Goal: Task Accomplishment & Management: Complete application form

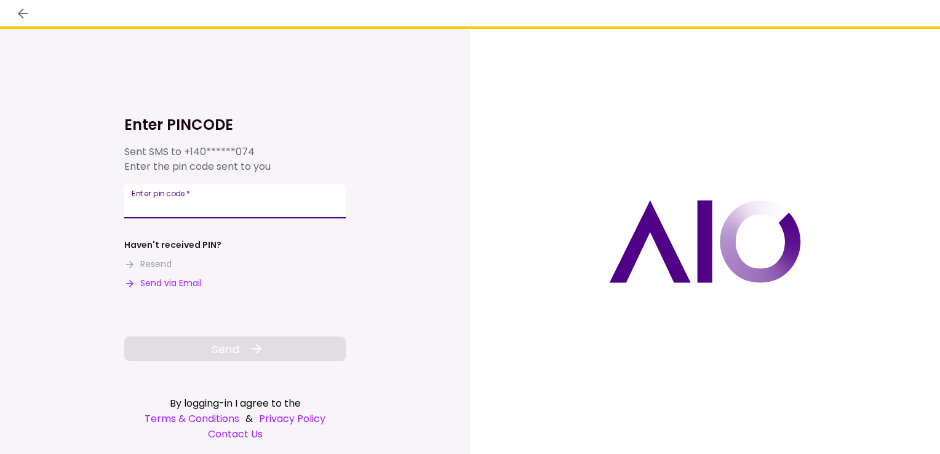
click at [247, 198] on input "Enter pin code   *" at bounding box center [234, 201] width 221 height 34
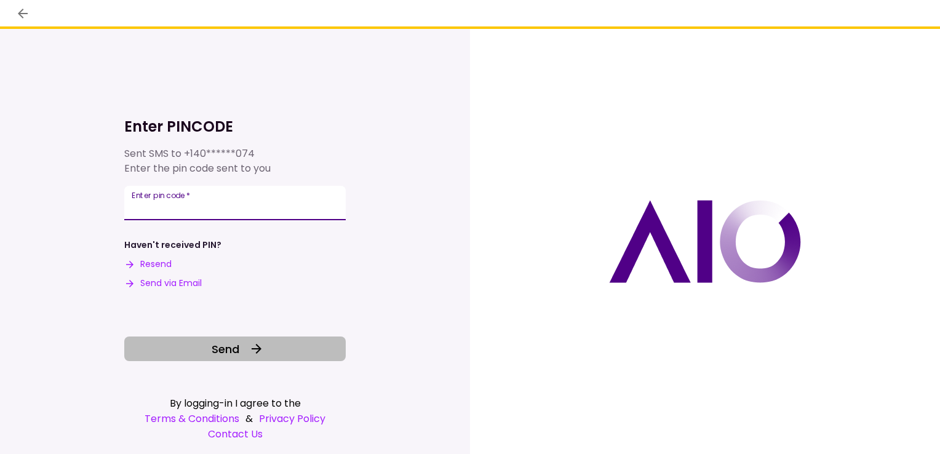
type input "******"
click at [239, 346] on span "Send" at bounding box center [226, 349] width 28 height 17
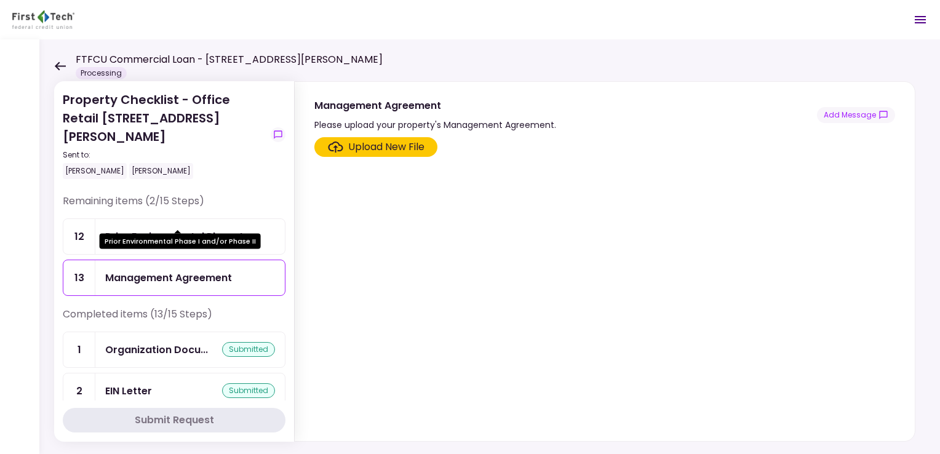
click at [237, 229] on div "Prior Environmental Phase I..." at bounding box center [177, 236] width 145 height 15
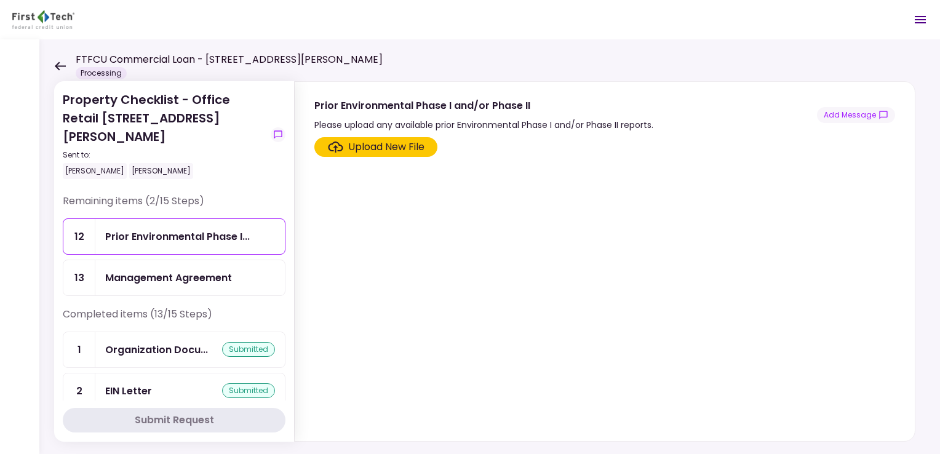
click at [225, 270] on div "Management Agreement" at bounding box center [168, 277] width 127 height 15
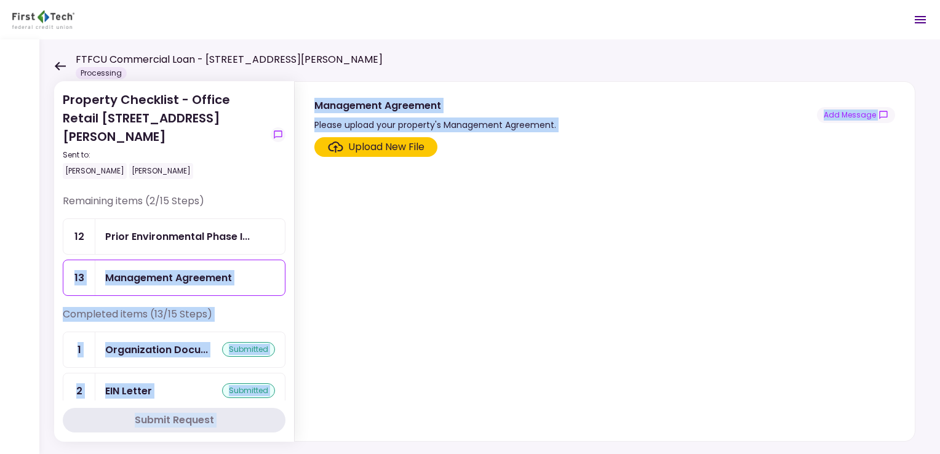
drag, startPoint x: 285, startPoint y: 211, endPoint x: 295, endPoint y: 378, distance: 167.0
click at [295, 378] on div "Property Checklist - Office Retail 324-326 Emerson Blvd Sent to: Stephen Mallik…" at bounding box center [489, 246] width 901 height 415
drag, startPoint x: 295, startPoint y: 378, endPoint x: 332, endPoint y: 218, distance: 163.6
click at [332, 218] on section "Upload New File" at bounding box center [604, 286] width 581 height 299
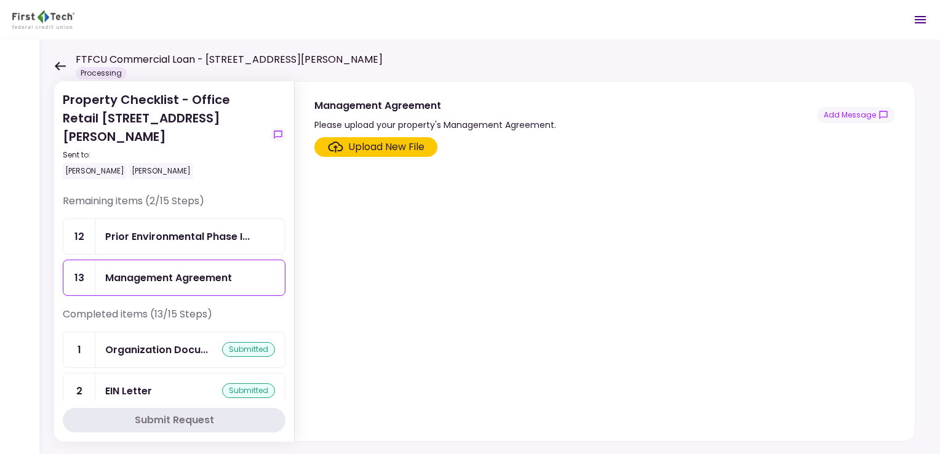
click at [260, 173] on div "Property Checklist - Office Retail 324-326 Emerson Blvd Sent to: Stephen Mallik…" at bounding box center [174, 141] width 223 height 103
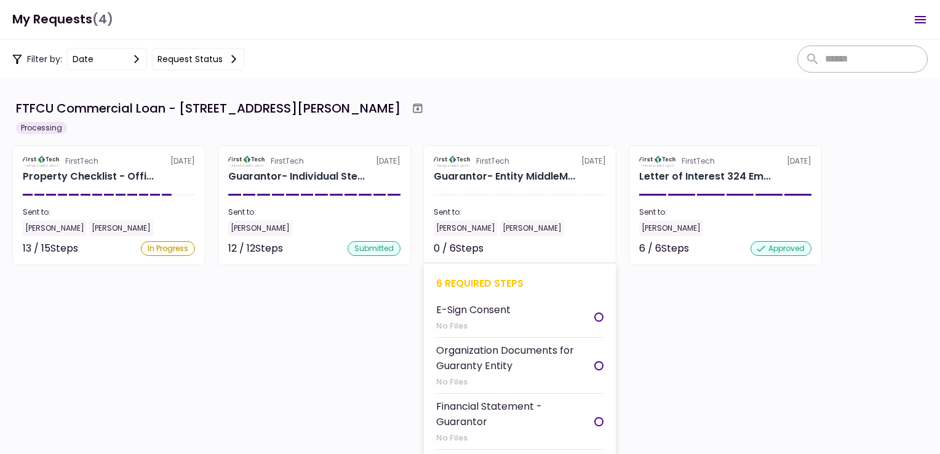
click at [597, 319] on div at bounding box center [598, 317] width 9 height 9
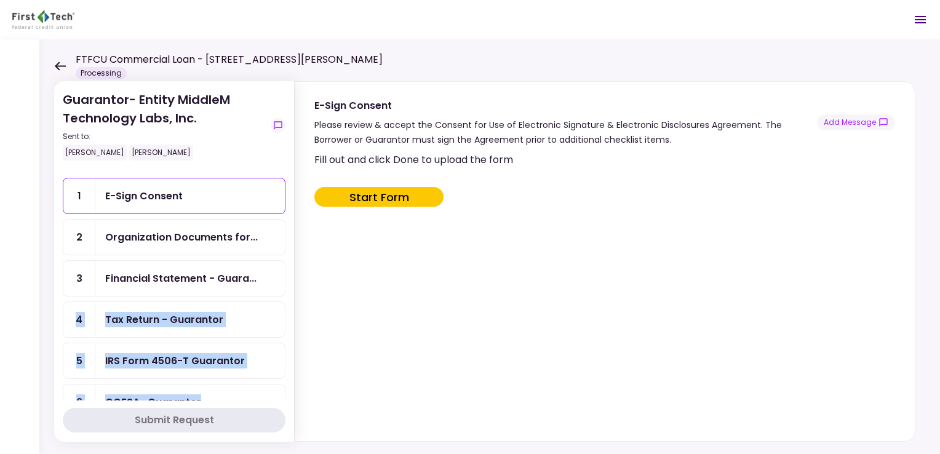
scroll to position [47, 0]
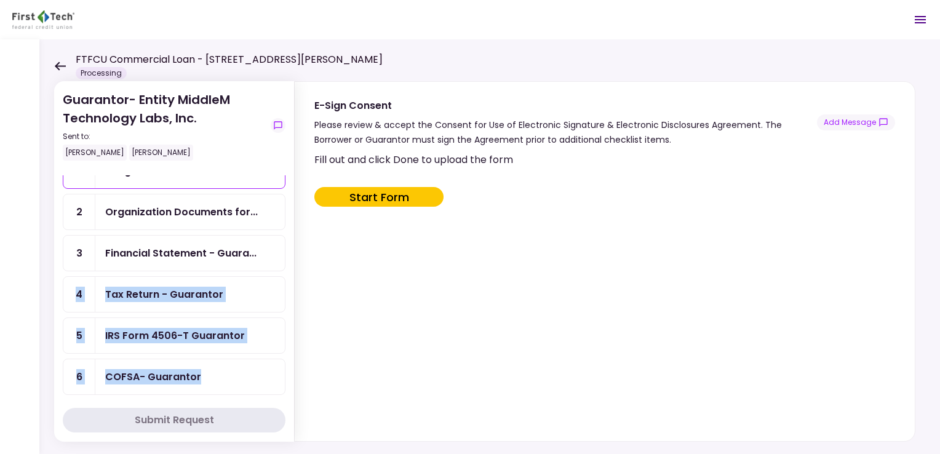
drag, startPoint x: 285, startPoint y: 314, endPoint x: 280, endPoint y: 402, distance: 88.8
click at [280, 402] on section "Guarantor- Entity MiddleM Technology Labs, Inc. Sent to: [PERSON_NAME] [PERSON_…" at bounding box center [174, 261] width 240 height 361
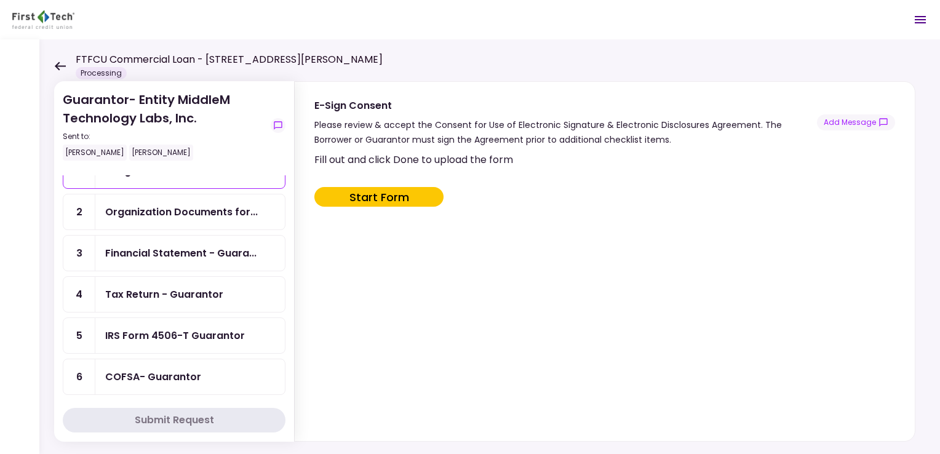
drag, startPoint x: 280, startPoint y: 402, endPoint x: 357, endPoint y: 300, distance: 128.3
click at [357, 300] on div "Fill out and click Done to upload the form Start Form" at bounding box center [603, 294] width 578 height 284
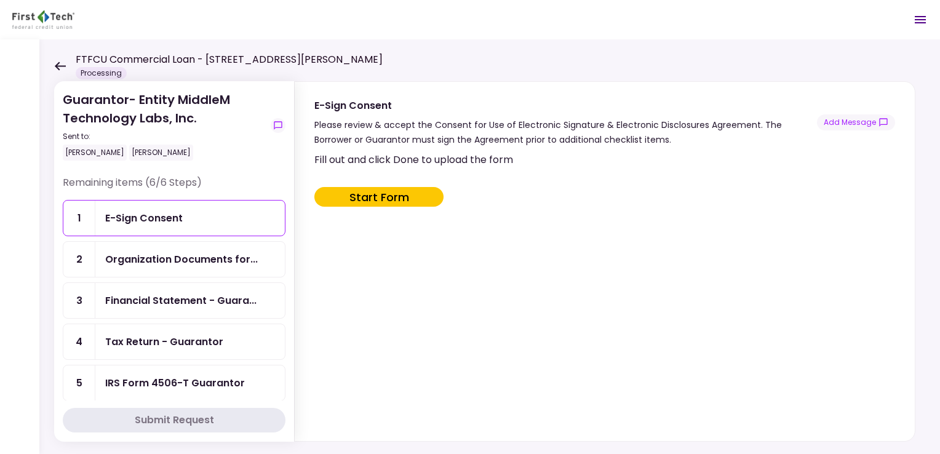
click at [239, 218] on div "E-Sign Consent" at bounding box center [190, 217] width 170 height 15
click at [370, 193] on button "Start Form" at bounding box center [378, 197] width 129 height 20
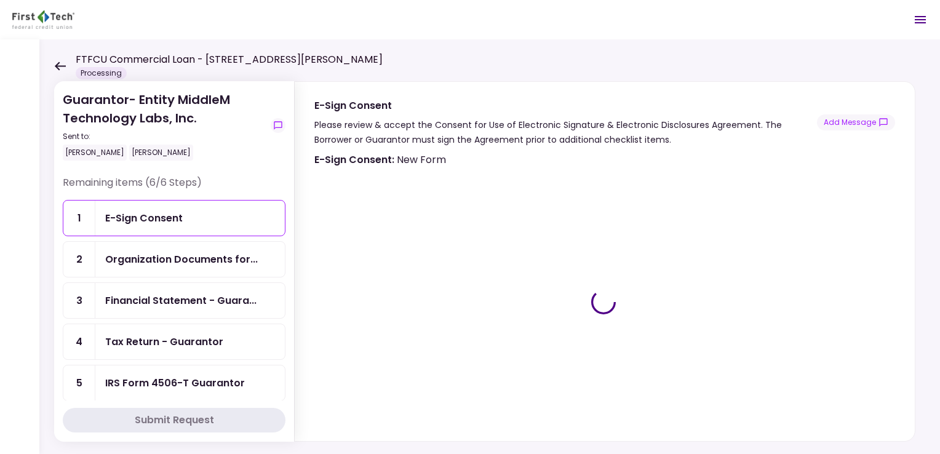
type input "***"
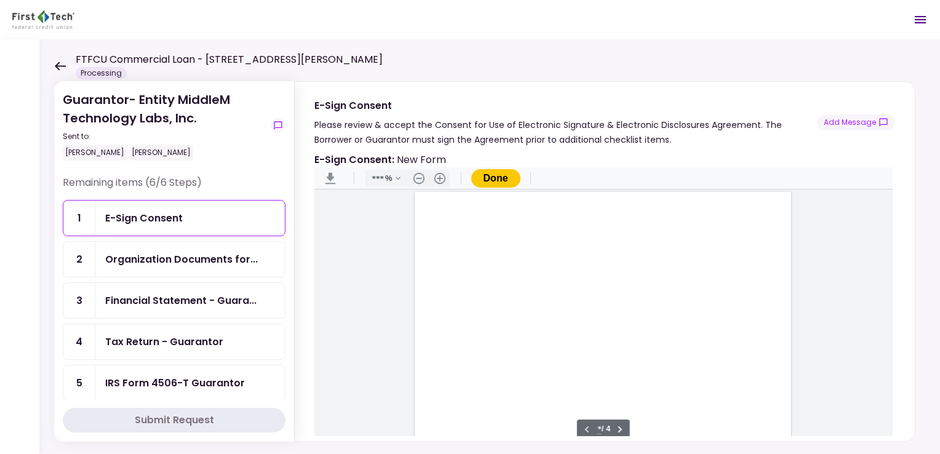
scroll to position [1, 0]
type input "*"
click at [439, 347] on div "Sign here" at bounding box center [603, 328] width 376 height 487
click at [440, 335] on div "Document Content" at bounding box center [442, 339] width 10 height 10
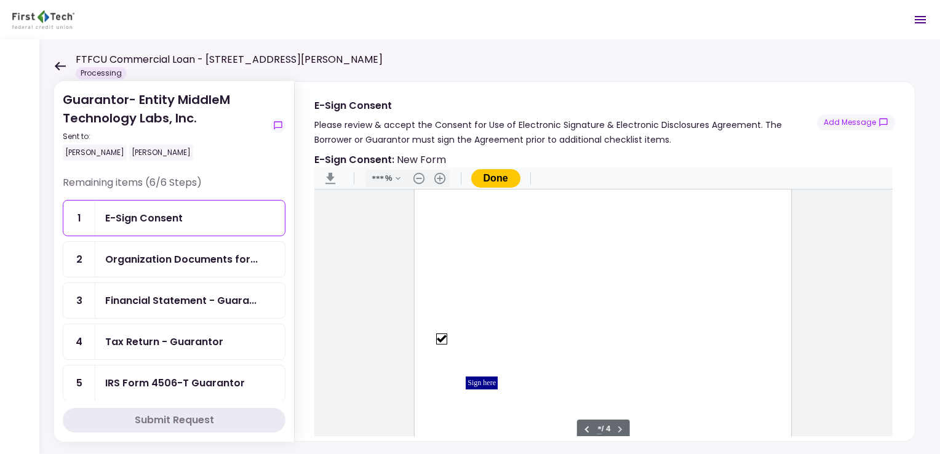
click at [468, 381] on div "Sign here" at bounding box center [482, 382] width 32 height 13
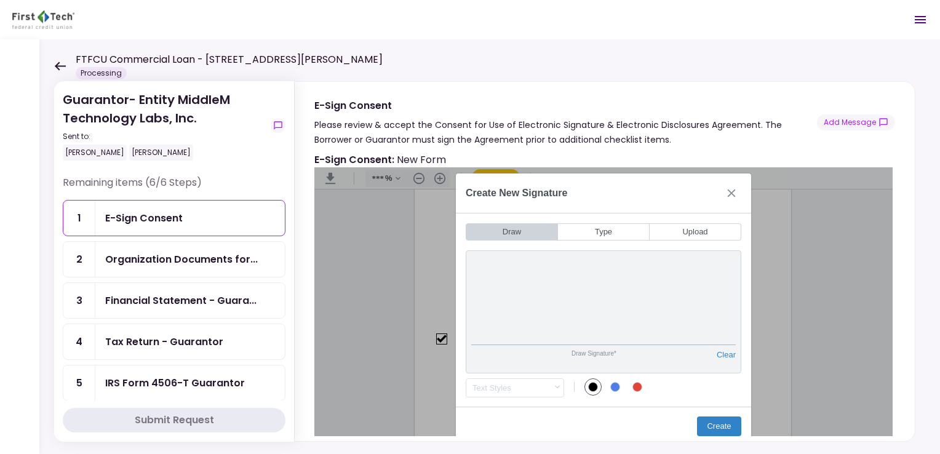
drag, startPoint x: 721, startPoint y: 424, endPoint x: 838, endPoint y: 316, distance: 159.7
click at [838, 316] on div "Create New Signature Draw Type Upload Draw Signature* Clear Draw Initials* Clea…" at bounding box center [603, 309] width 578 height 284
click at [719, 428] on button "Create" at bounding box center [719, 426] width 44 height 20
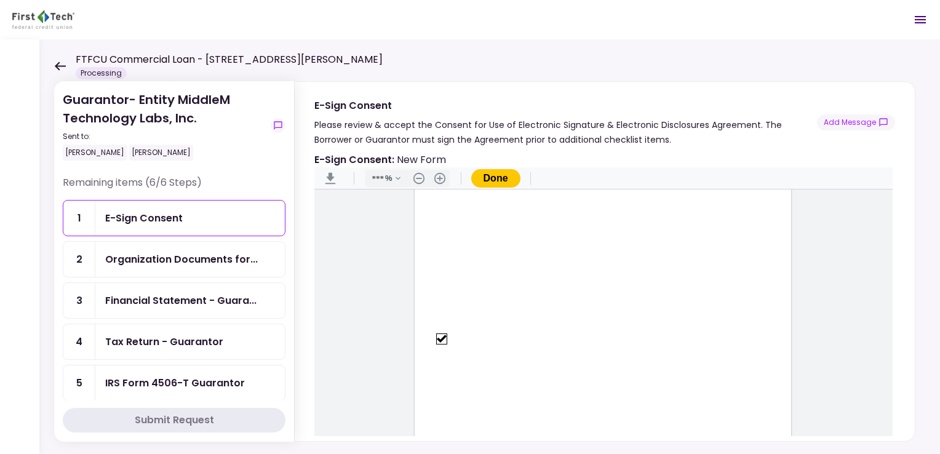
scroll to position [1705, 0]
click at [492, 179] on button "Done" at bounding box center [495, 178] width 49 height 18
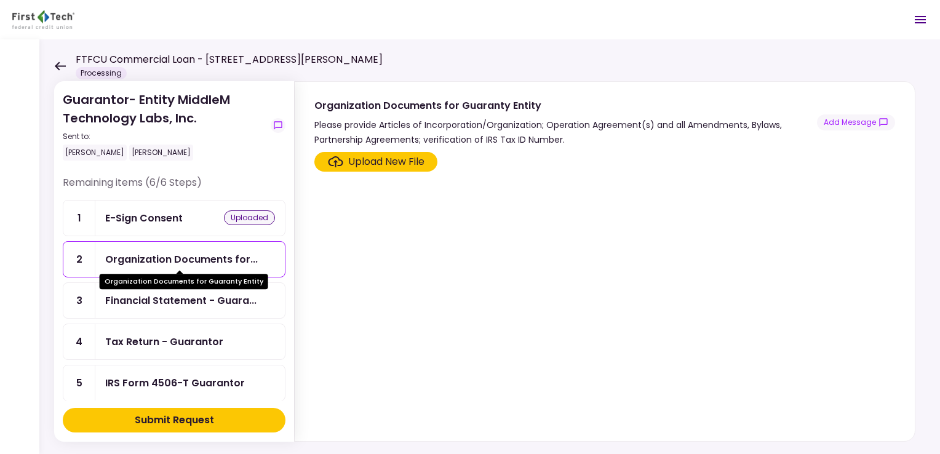
click at [189, 261] on div "Organization Documents for..." at bounding box center [181, 259] width 153 height 15
click at [394, 157] on div "Upload New File" at bounding box center [386, 161] width 76 height 15
click at [0, 0] on input "Upload New File" at bounding box center [0, 0] width 0 height 0
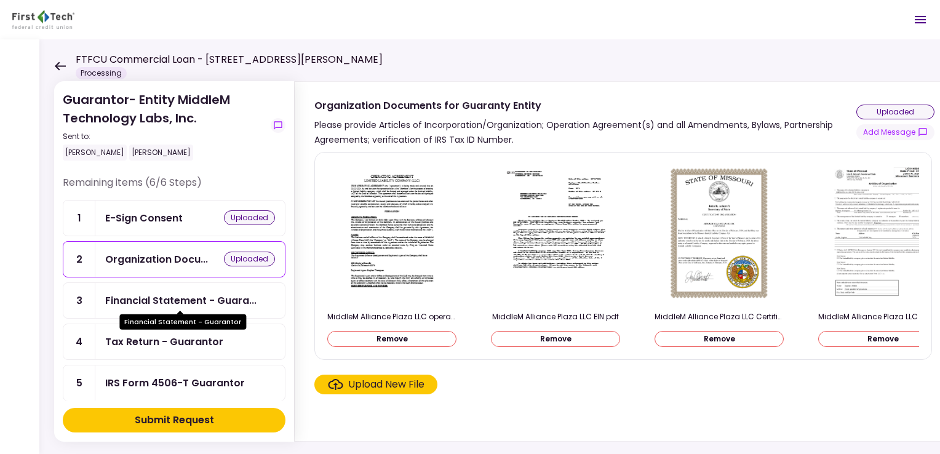
click at [179, 298] on div "Financial Statement - Guara..." at bounding box center [180, 300] width 151 height 15
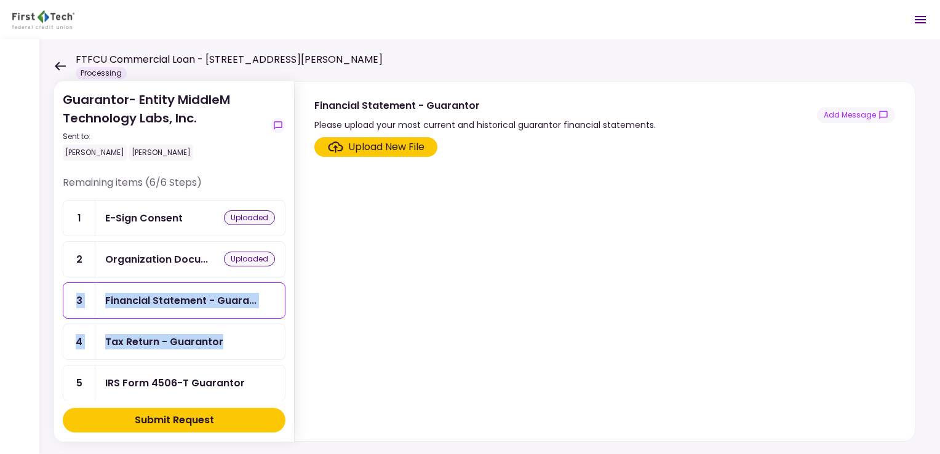
drag, startPoint x: 285, startPoint y: 268, endPoint x: 283, endPoint y: 324, distance: 56.0
click at [283, 324] on div "Remaining items (6/6 Steps) 1 E-Sign Consent uploaded 2 Organization Docu... up…" at bounding box center [174, 287] width 223 height 225
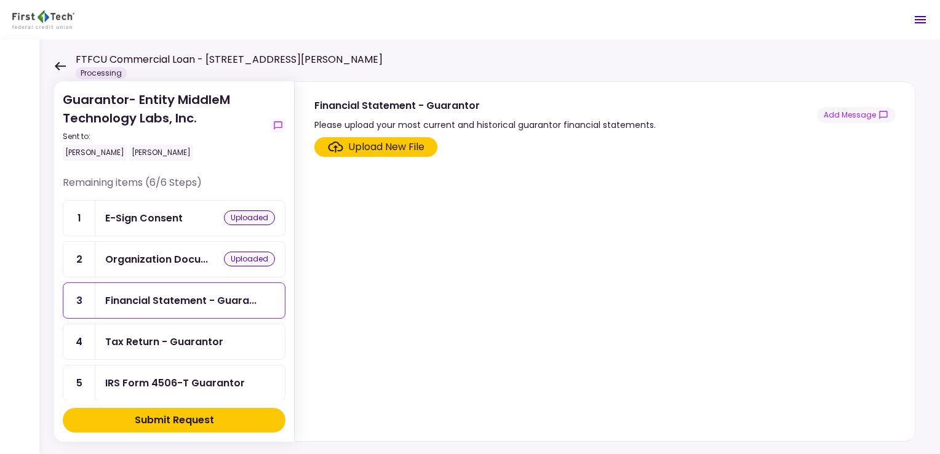
drag, startPoint x: 283, startPoint y: 324, endPoint x: 413, endPoint y: 279, distance: 137.9
click at [413, 279] on section "Upload New File" at bounding box center [604, 286] width 581 height 299
click at [397, 149] on div "Upload New File" at bounding box center [386, 147] width 76 height 15
click at [0, 0] on input "Upload New File" at bounding box center [0, 0] width 0 height 0
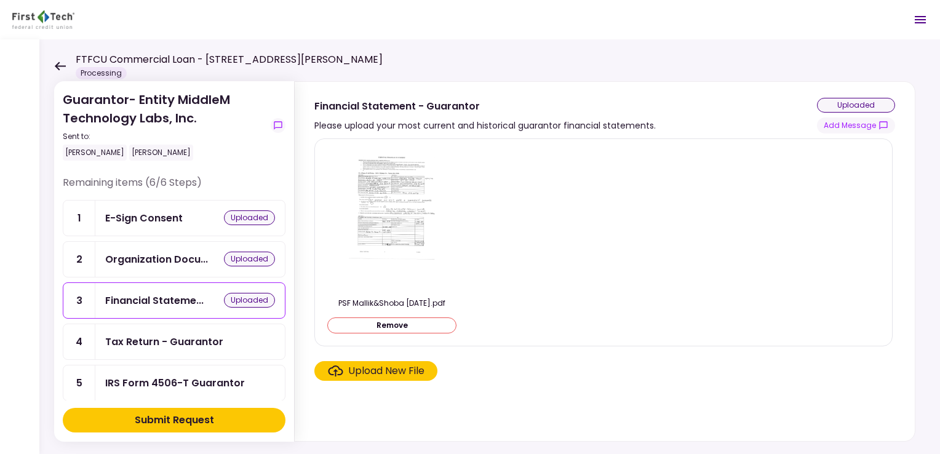
click at [143, 335] on div "Tax Return - Guarantor" at bounding box center [164, 341] width 118 height 15
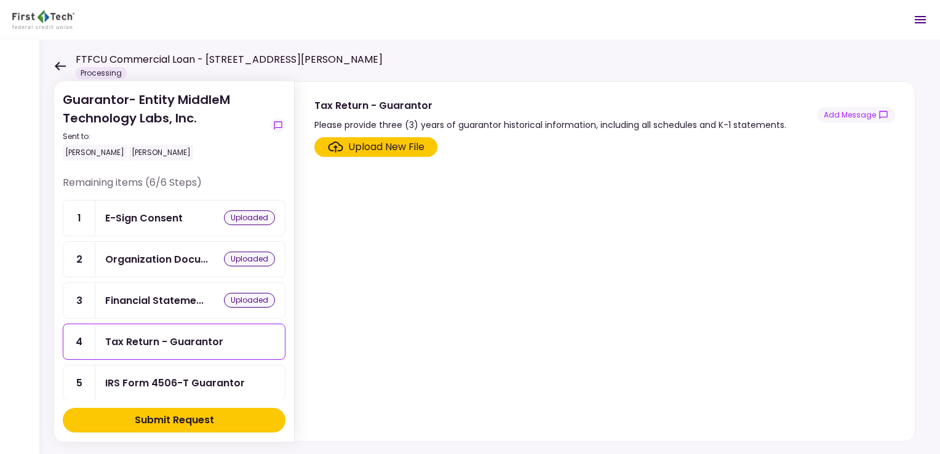
click at [400, 147] on div "Upload New File" at bounding box center [386, 147] width 76 height 15
click at [0, 0] on input "Upload New File" at bounding box center [0, 0] width 0 height 0
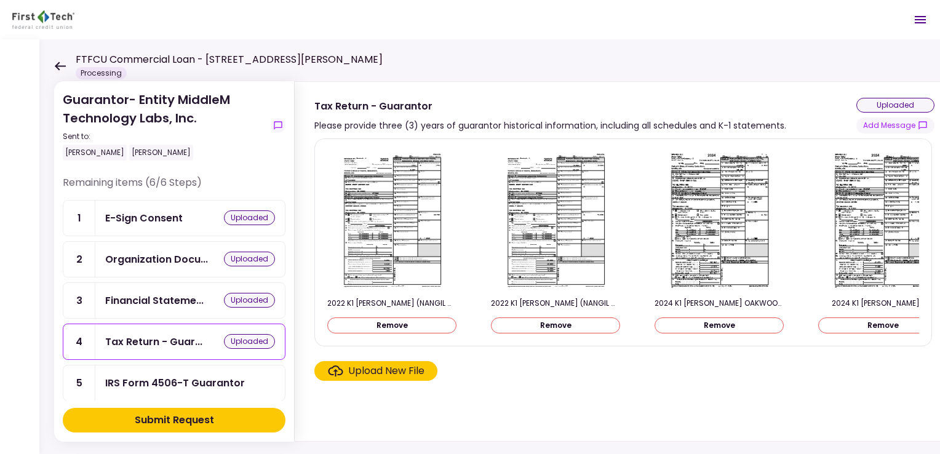
click at [387, 377] on div "Upload New File" at bounding box center [386, 371] width 76 height 15
click at [0, 0] on input "Upload New File" at bounding box center [0, 0] width 0 height 0
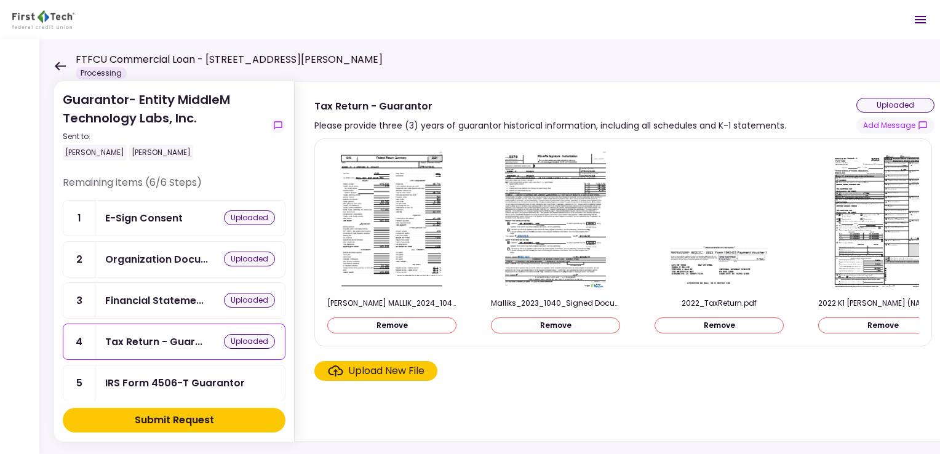
click at [206, 378] on div "IRS Form 4506-T Guarantor" at bounding box center [175, 382] width 140 height 15
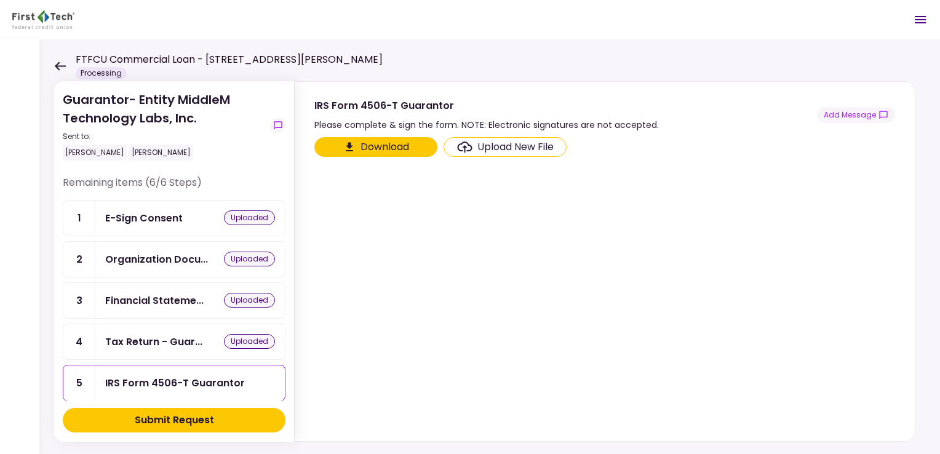
click at [514, 148] on div "Upload New File" at bounding box center [515, 147] width 76 height 15
click at [0, 0] on input "Upload New File" at bounding box center [0, 0] width 0 height 0
click at [517, 137] on label "Upload New File" at bounding box center [505, 147] width 123 height 20
click at [0, 0] on input "Upload New File" at bounding box center [0, 0] width 0 height 0
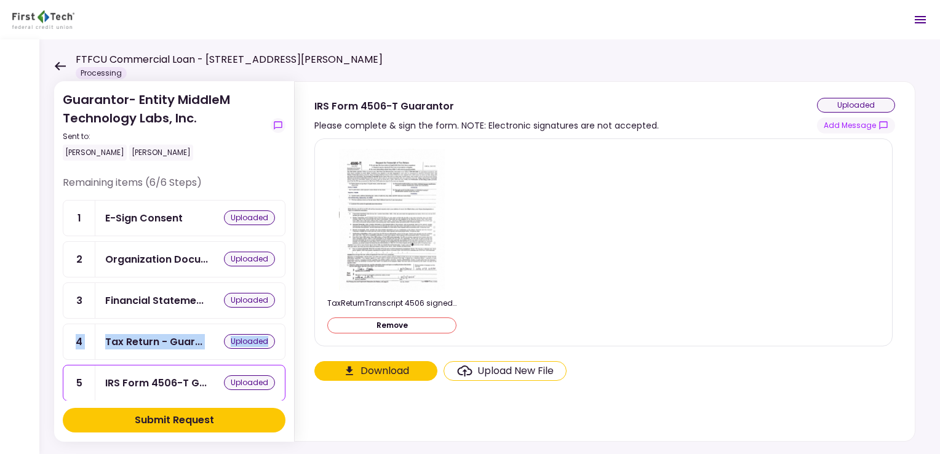
drag, startPoint x: 285, startPoint y: 306, endPoint x: 286, endPoint y: 358, distance: 51.7
click at [286, 358] on section "Guarantor- Entity MiddleM Technology Labs, Inc. Sent to: [PERSON_NAME] [PERSON_…" at bounding box center [174, 261] width 240 height 361
click at [288, 303] on section "Guarantor- Entity MiddleM Technology Labs, Inc. Sent to: [PERSON_NAME] [PERSON_…" at bounding box center [174, 261] width 240 height 361
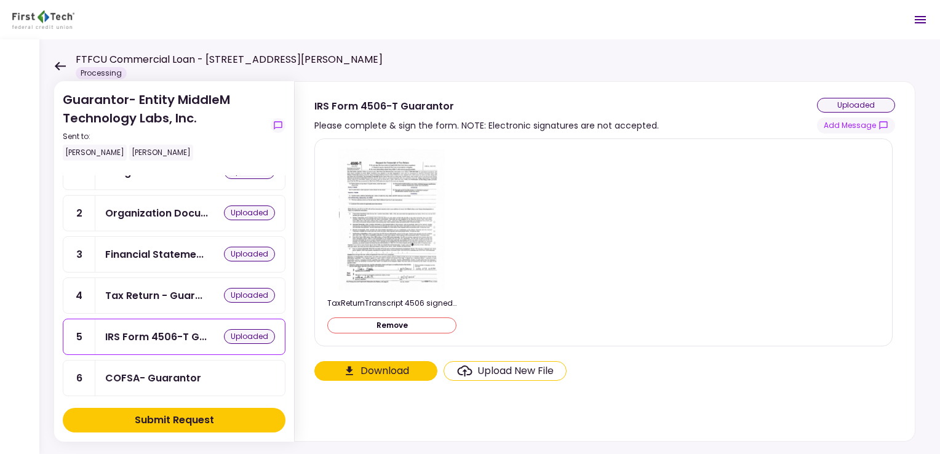
scroll to position [47, 0]
click at [209, 373] on div "COFSA- Guarantor" at bounding box center [190, 376] width 170 height 15
click at [194, 423] on div "Submit Request" at bounding box center [174, 420] width 79 height 15
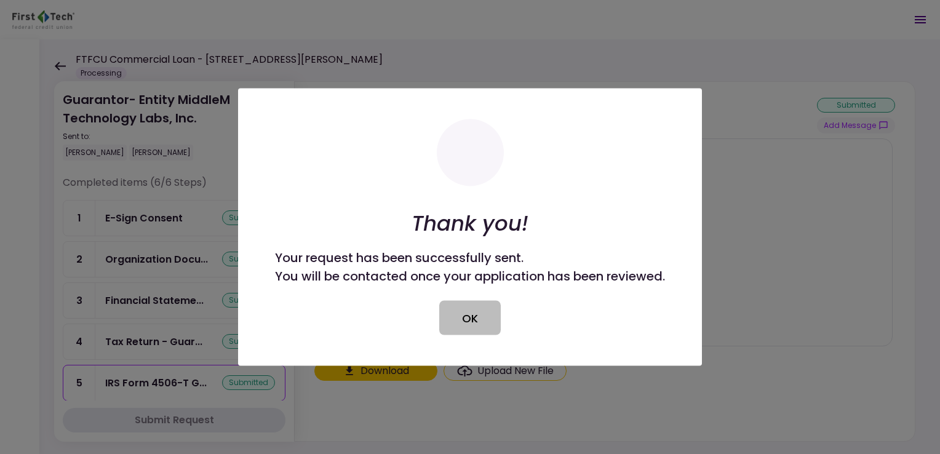
click at [482, 318] on button "OK" at bounding box center [470, 318] width 62 height 34
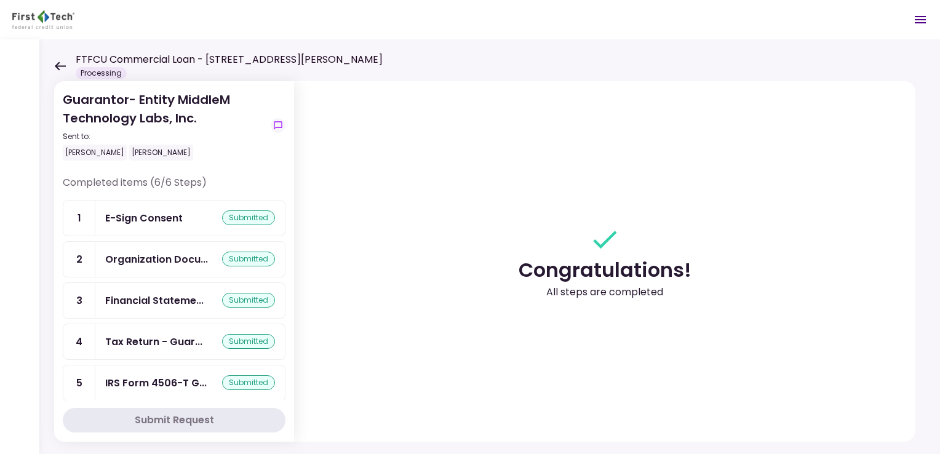
click at [65, 62] on icon at bounding box center [60, 66] width 12 height 9
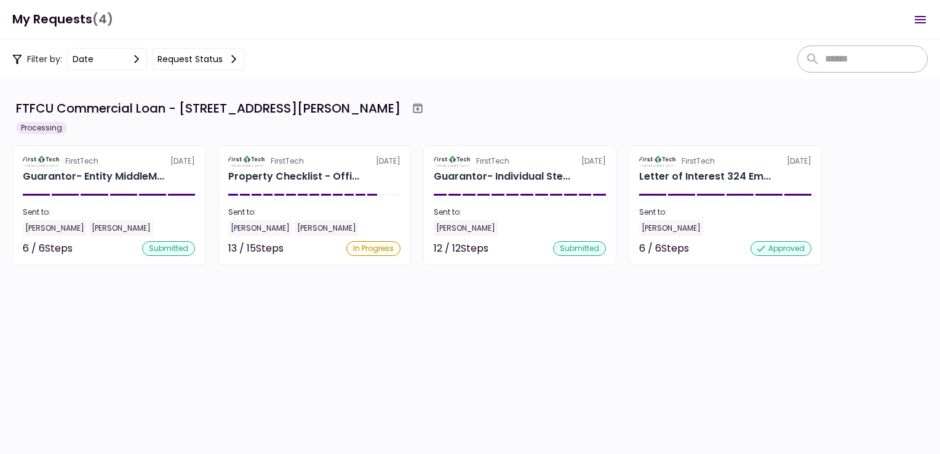
click at [482, 312] on section "FTFCU Commercial Loan - 324 Emerson Blvd High Ridge MO Processing FirstTech 14 …" at bounding box center [470, 266] width 940 height 375
